Goal: Transaction & Acquisition: Subscribe to service/newsletter

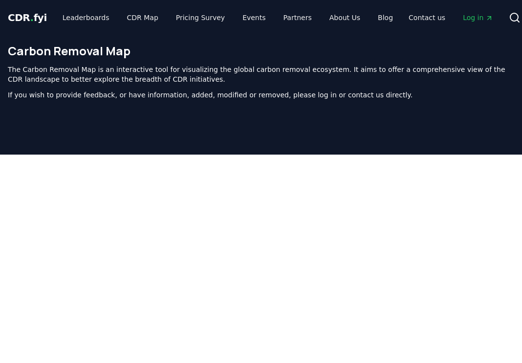
click at [26, 19] on span "CDR . fyi" at bounding box center [27, 18] width 39 height 12
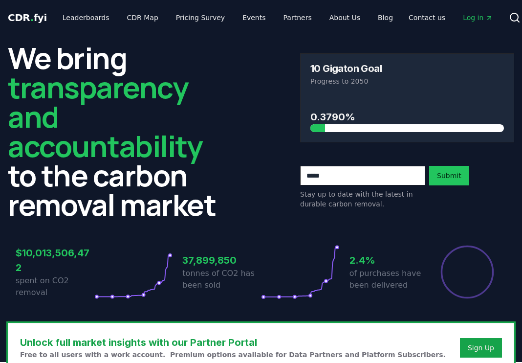
scroll to position [62, 0]
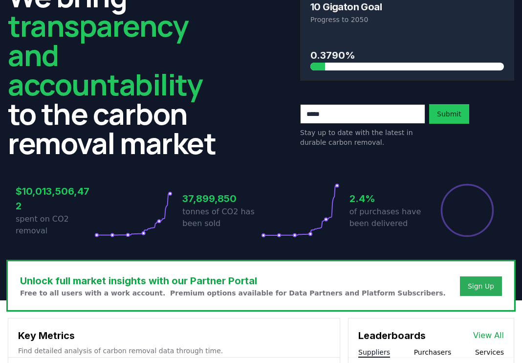
click at [483, 286] on div "Sign Up" at bounding box center [481, 286] width 26 height 10
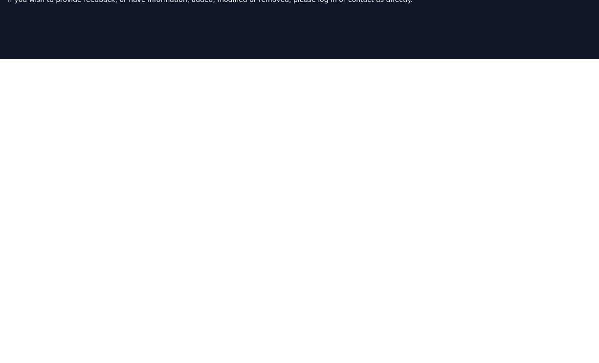
scroll to position [104, 0]
